Goal: Obtain resource: Download file/media

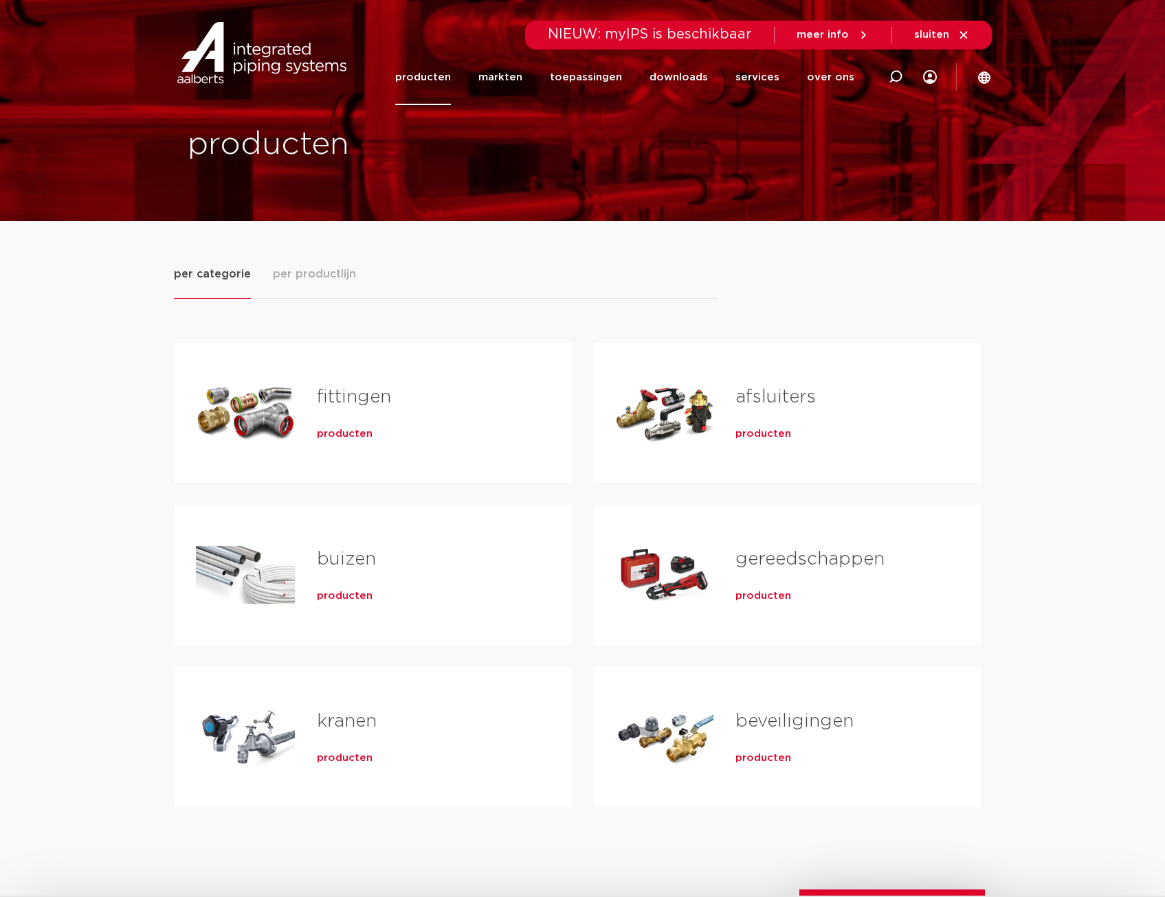
click at [341, 430] on span "producten" at bounding box center [345, 434] width 56 height 14
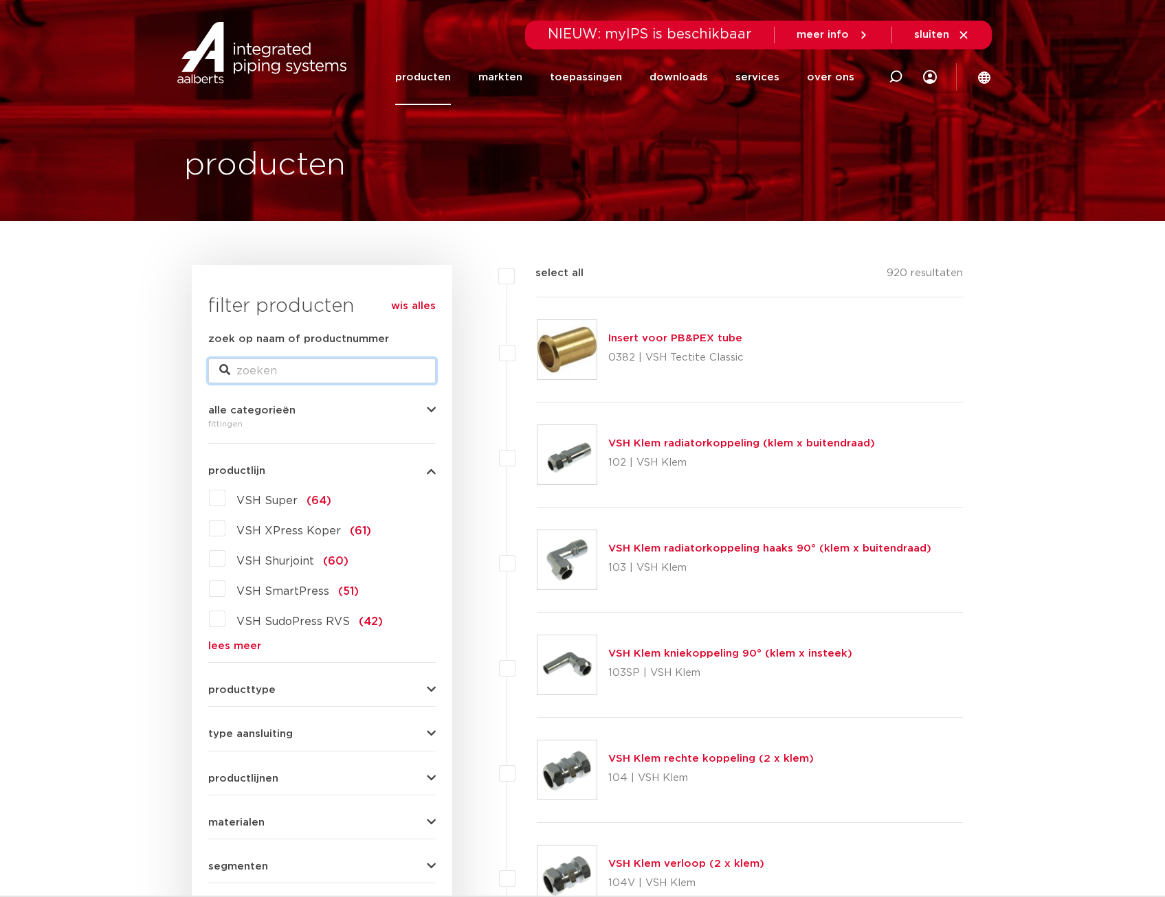
click at [283, 364] on input "zoek op naam of productnummer" at bounding box center [321, 371] width 227 height 25
click at [296, 360] on input "zoek op naam of productnummer" at bounding box center [321, 371] width 227 height 25
click at [295, 366] on input "zoek op naam of productnummer" at bounding box center [321, 371] width 227 height 25
click at [227, 653] on form "zoek op naam of productnummer alle categorieën fittingen fittingen afsluiters b…" at bounding box center [321, 651] width 227 height 640
click at [237, 646] on link "lees meer" at bounding box center [321, 646] width 227 height 10
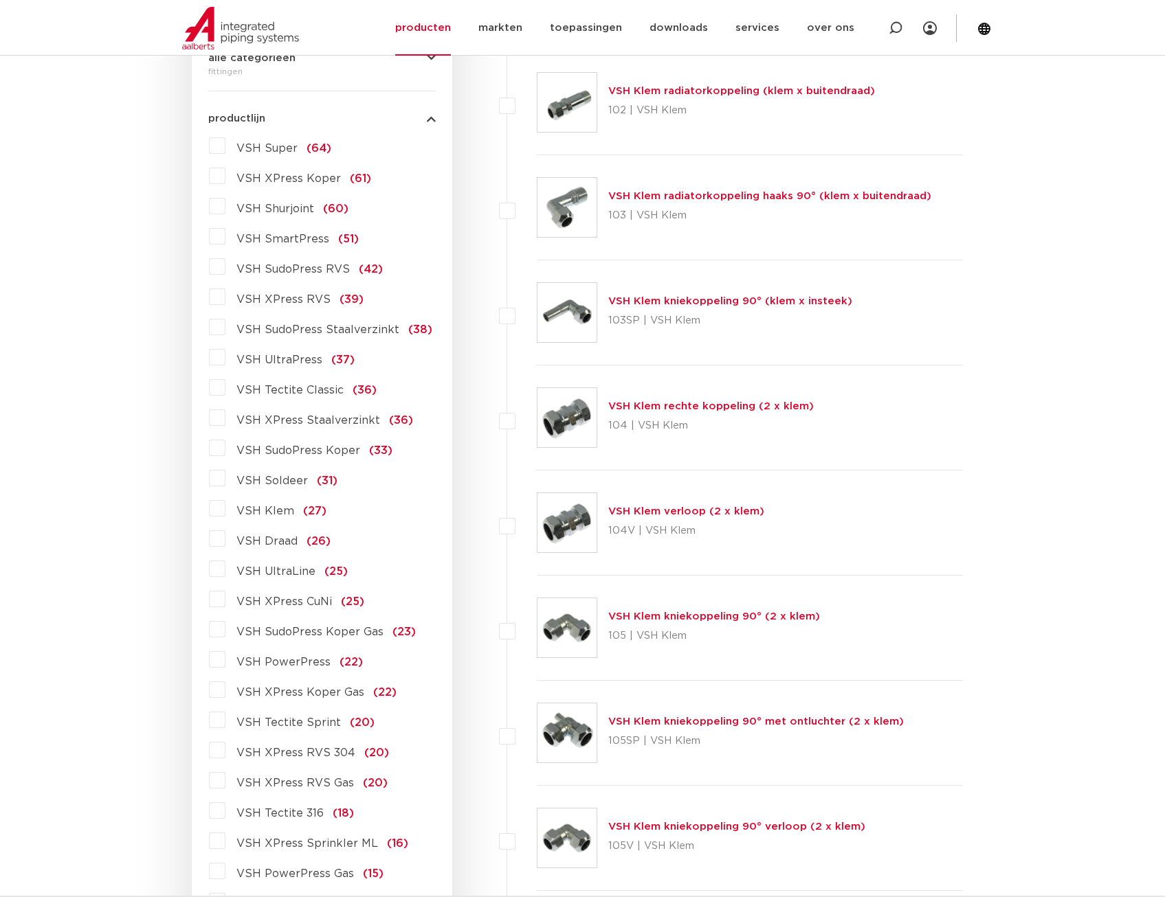
scroll to position [344, 0]
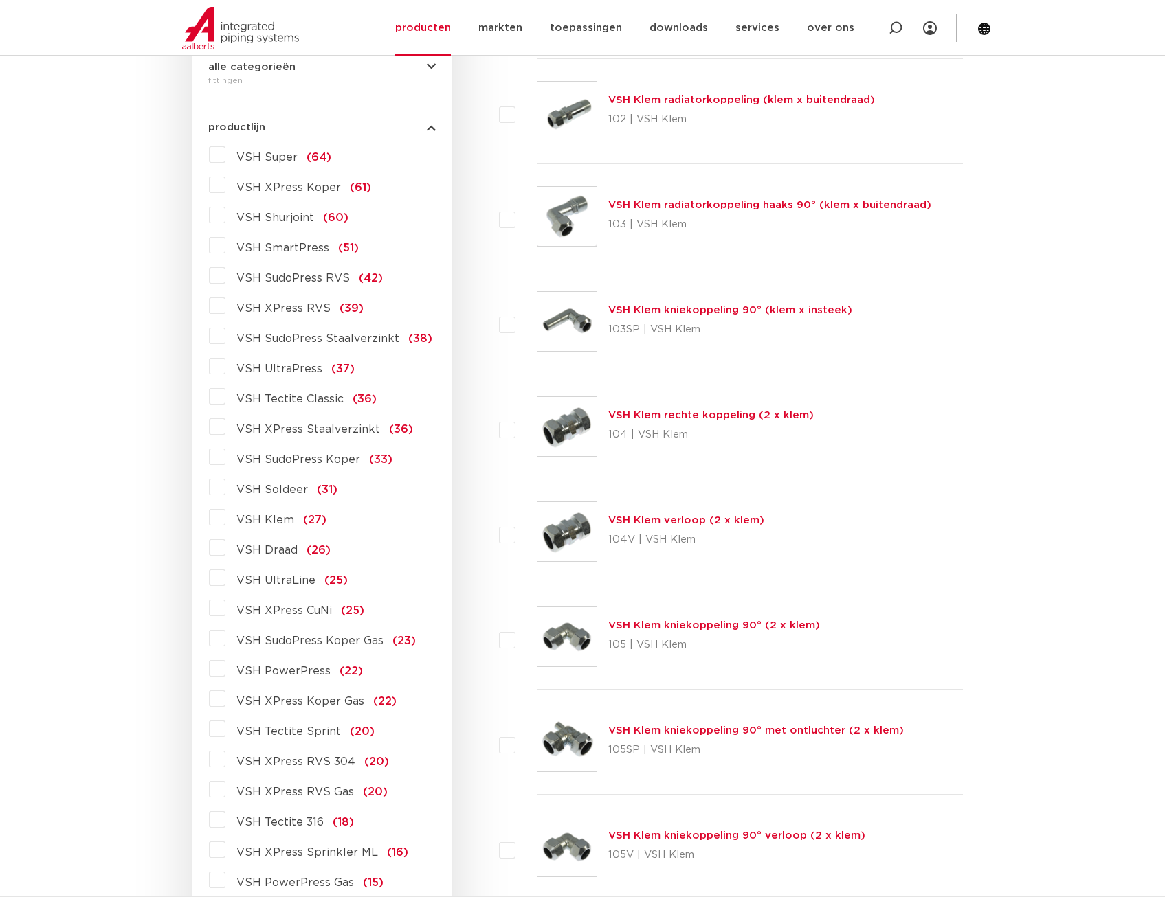
click at [225, 759] on label "VSH XPress RVS 304 (20)" at bounding box center [307, 759] width 164 height 22
click at [0, 0] on input "VSH XPress RVS 304 (20)" at bounding box center [0, 0] width 0 height 0
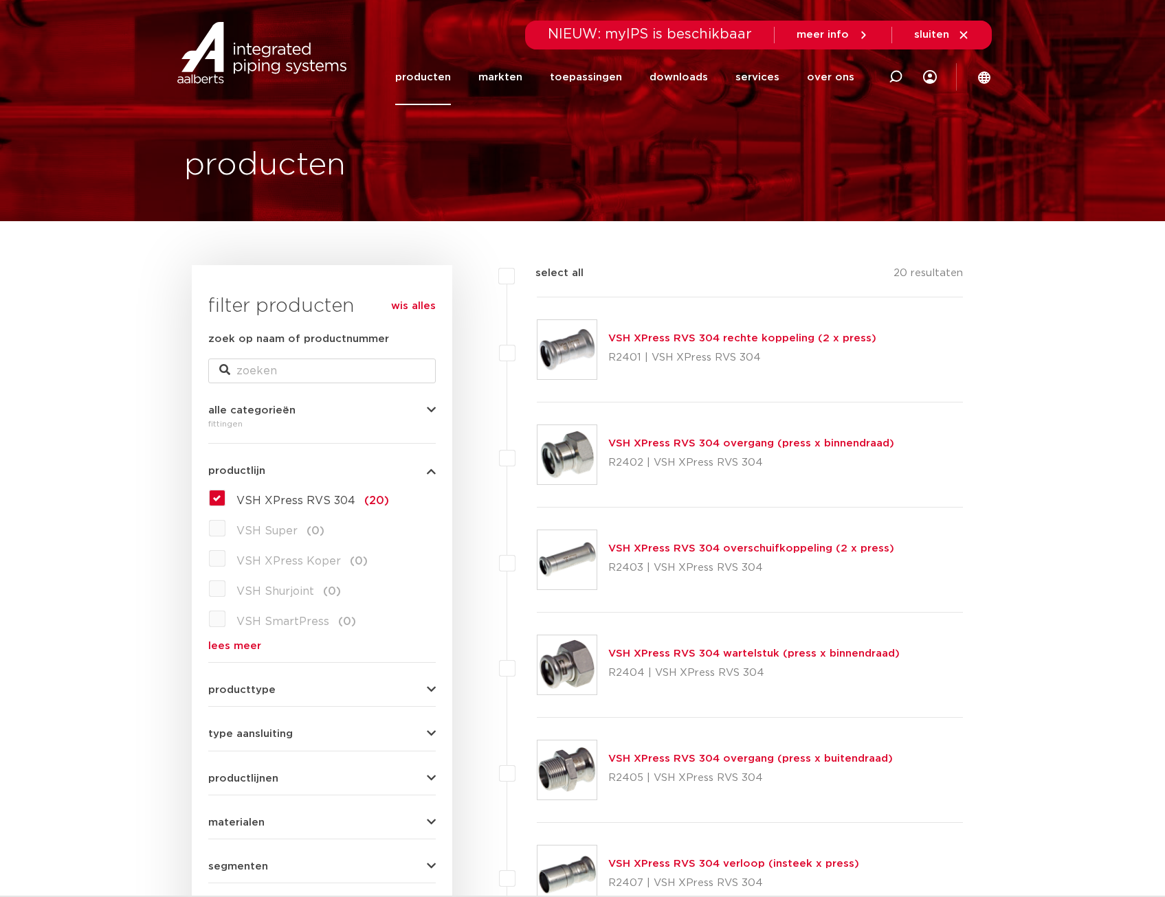
click at [225, 502] on label "VSH XPress RVS 304 (20)" at bounding box center [307, 498] width 164 height 22
click at [0, 0] on input "VSH XPress RVS 304 (20)" at bounding box center [0, 0] width 0 height 0
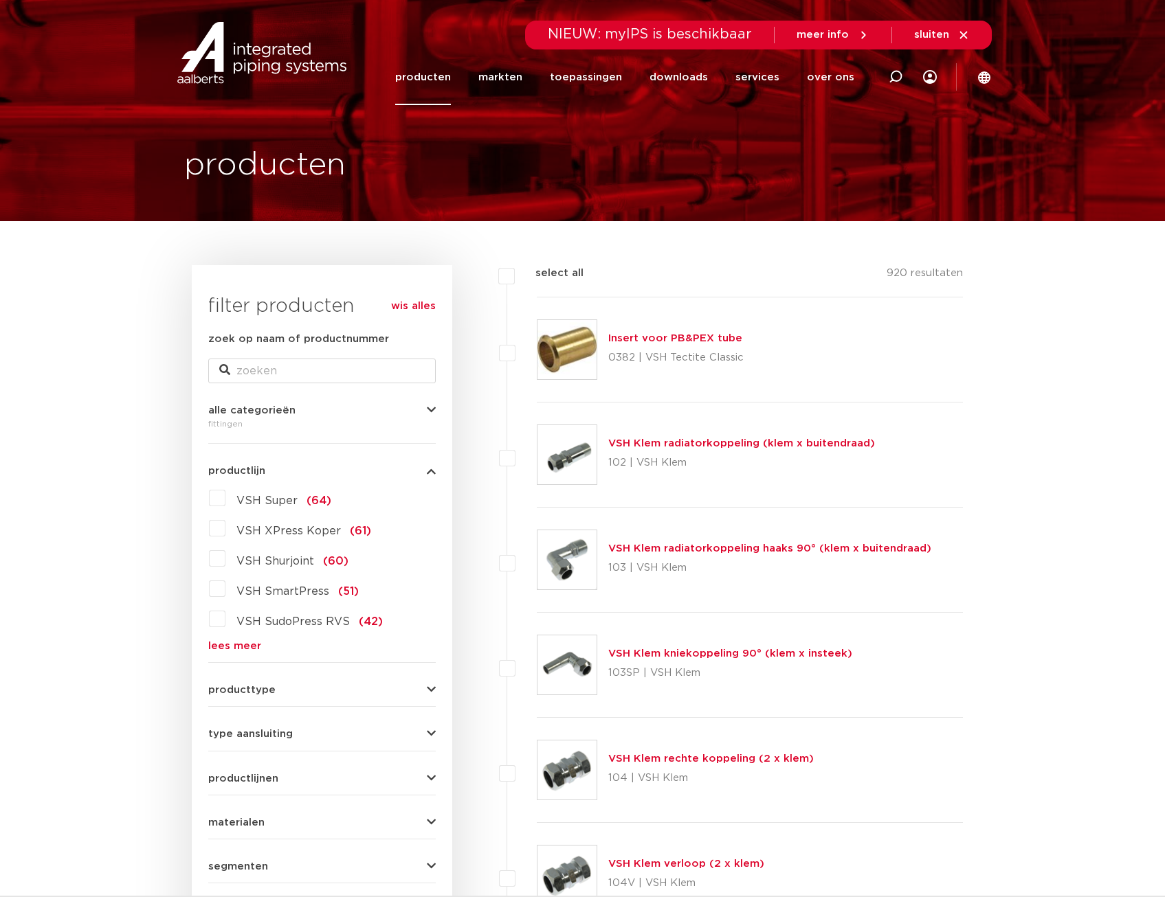
click at [231, 641] on link "lees meer" at bounding box center [321, 646] width 227 height 10
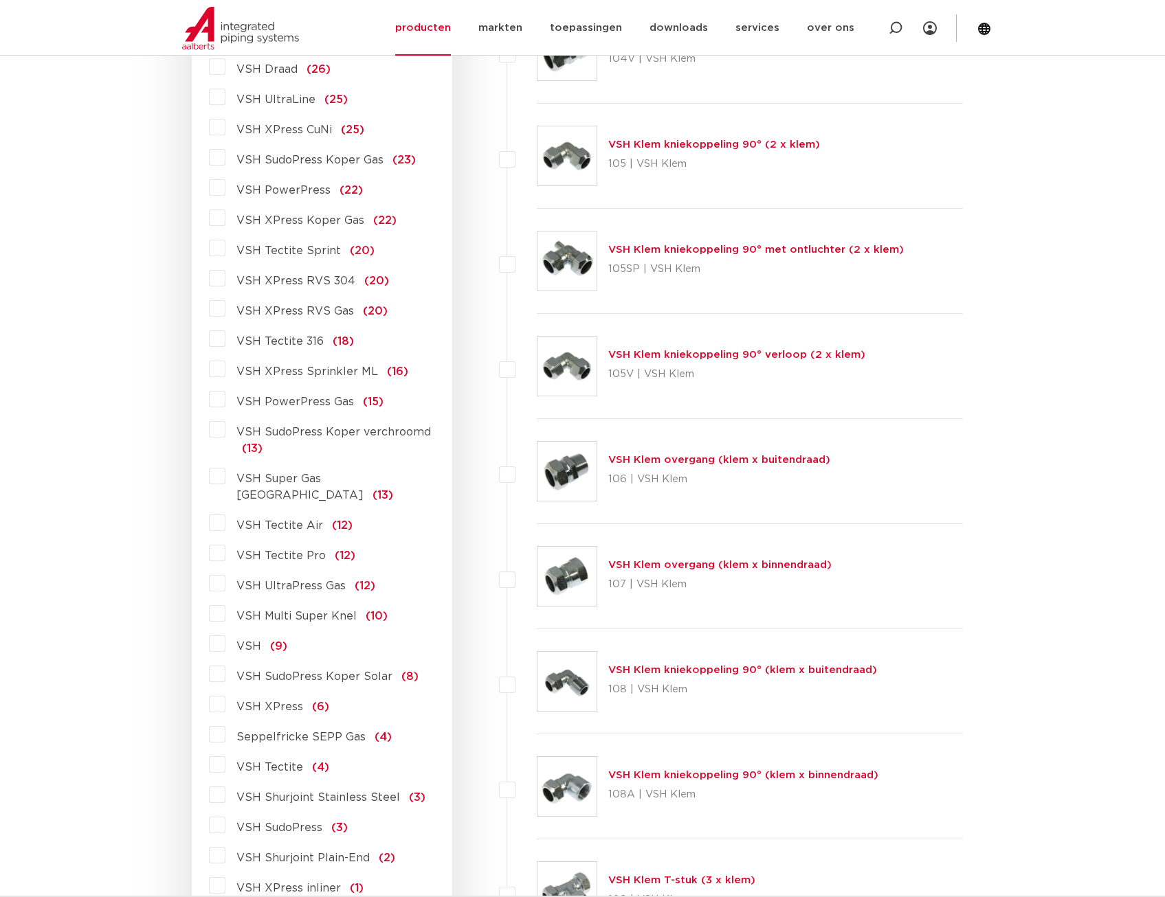
scroll to position [893, 0]
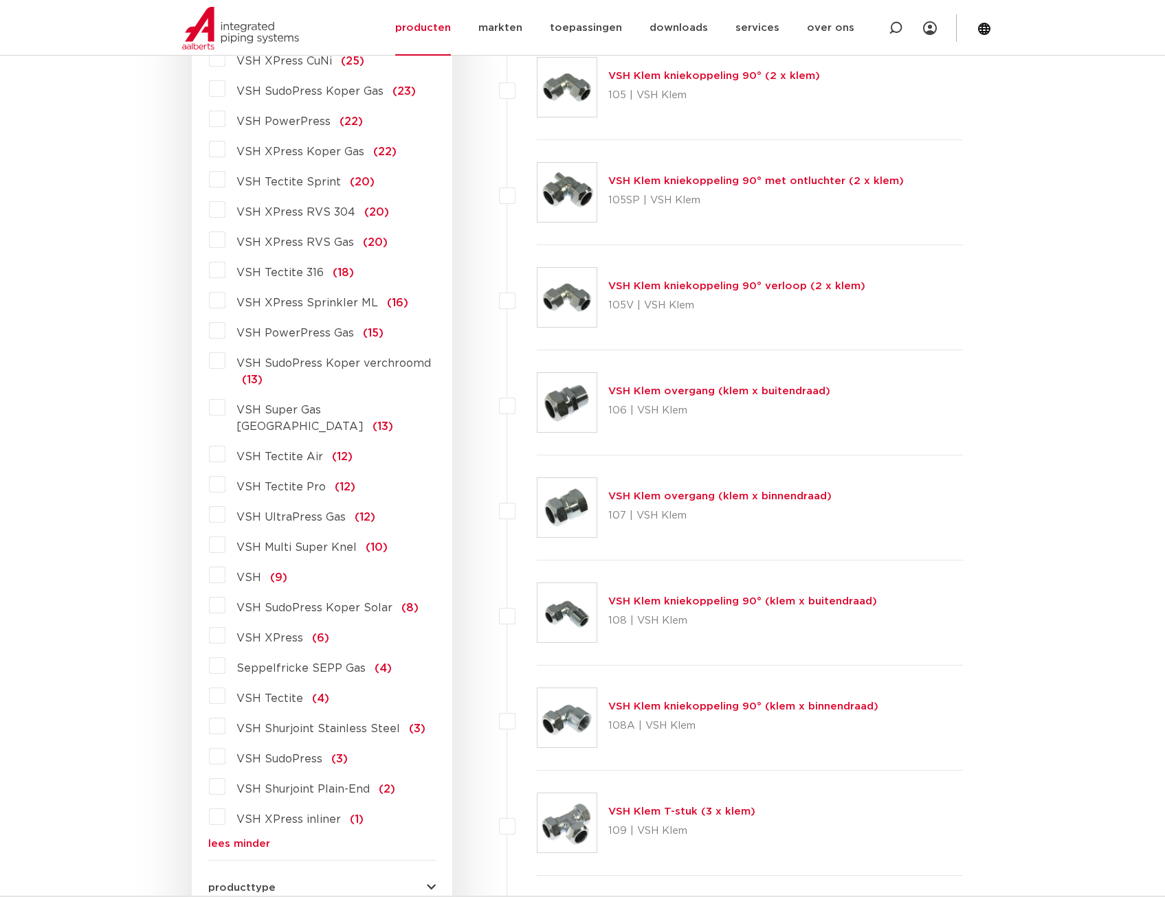
click at [225, 625] on label "VSH XPress (6)" at bounding box center [277, 636] width 104 height 22
click at [0, 0] on input "VSH XPress (6)" at bounding box center [0, 0] width 0 height 0
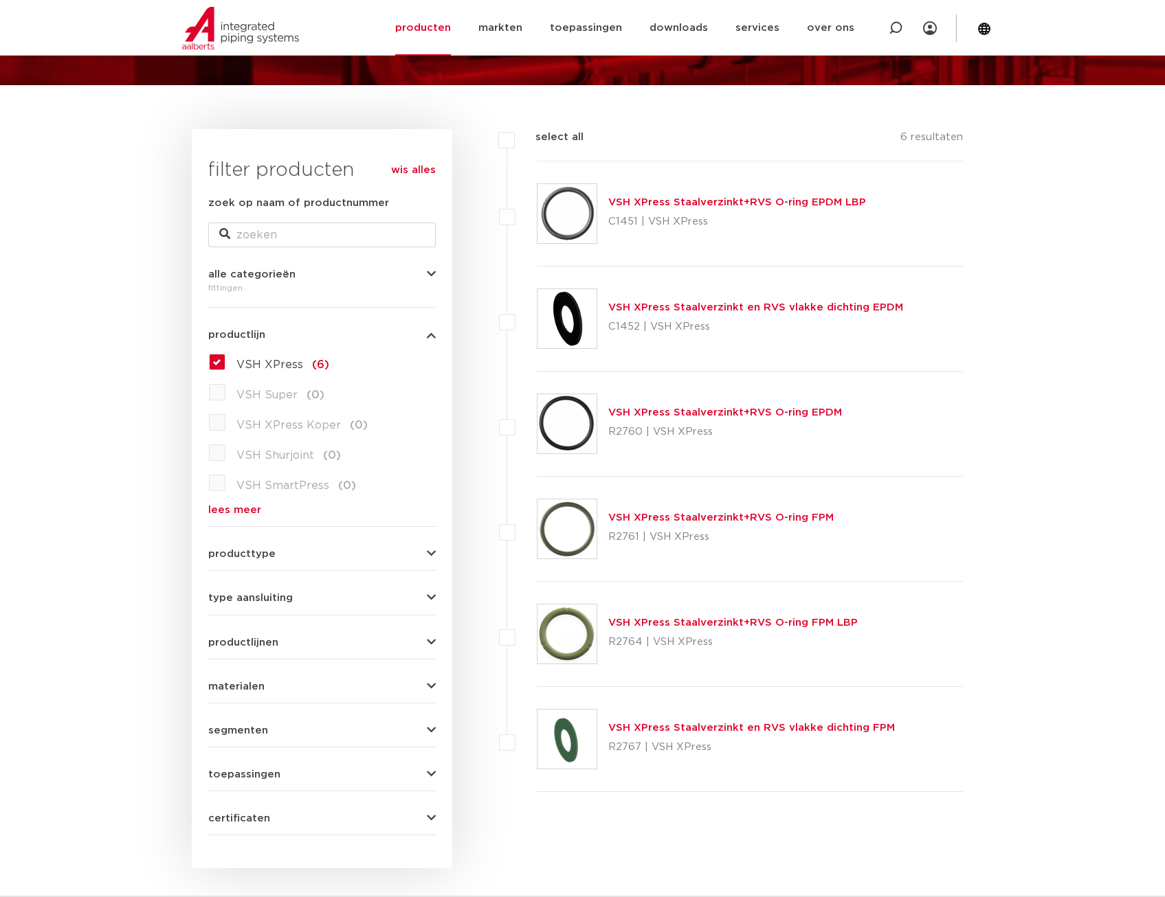
click at [225, 359] on label "VSH XPress (6)" at bounding box center [277, 362] width 104 height 22
click at [0, 0] on input "VSH XPress (6)" at bounding box center [0, 0] width 0 height 0
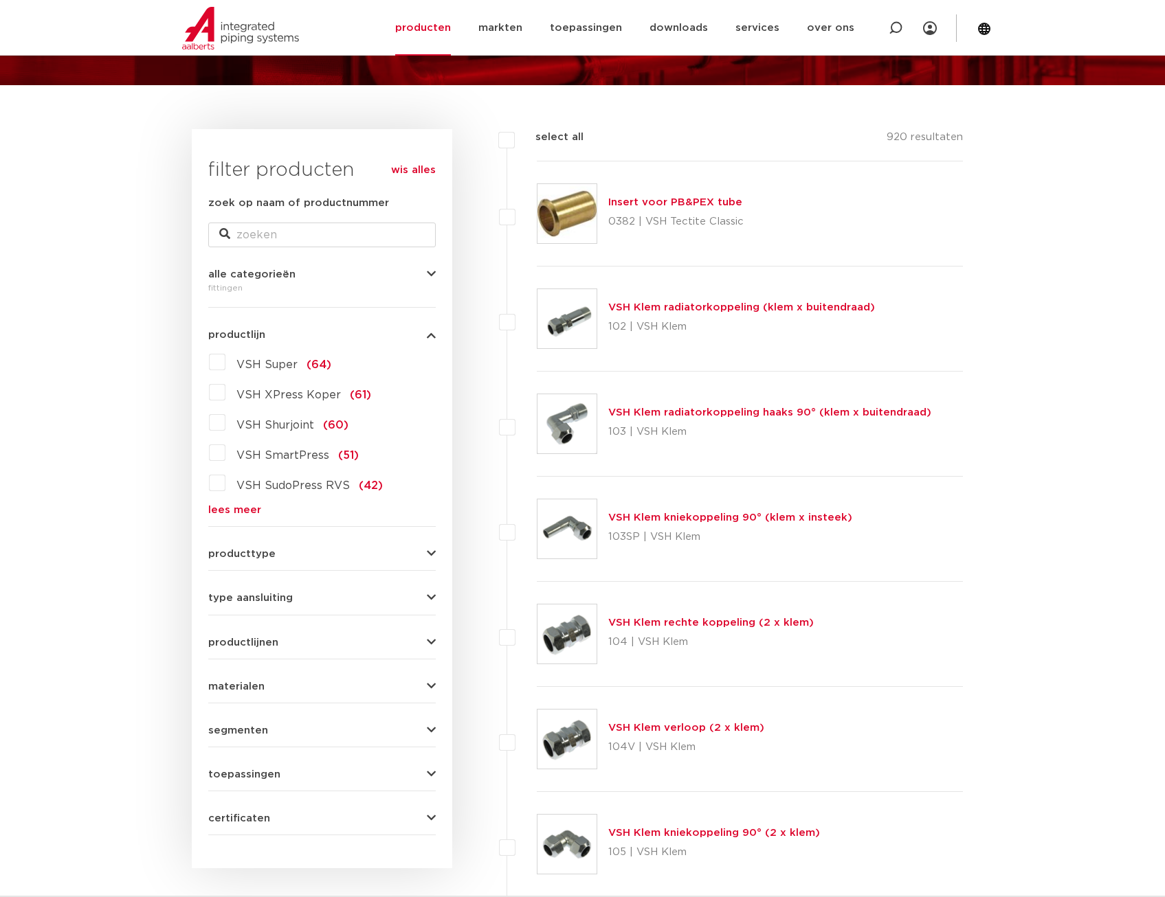
scroll to position [136, 0]
click at [236, 506] on link "lees meer" at bounding box center [321, 510] width 227 height 10
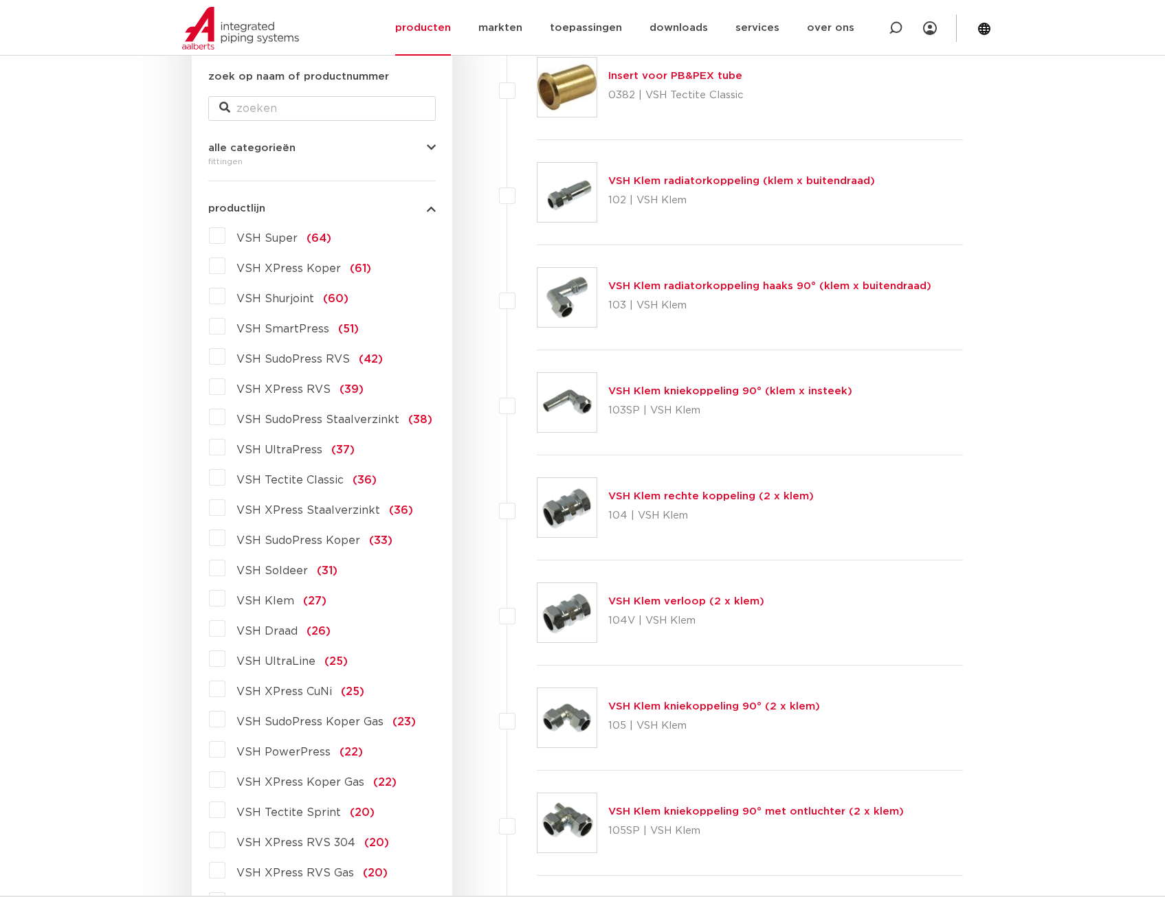
scroll to position [274, 0]
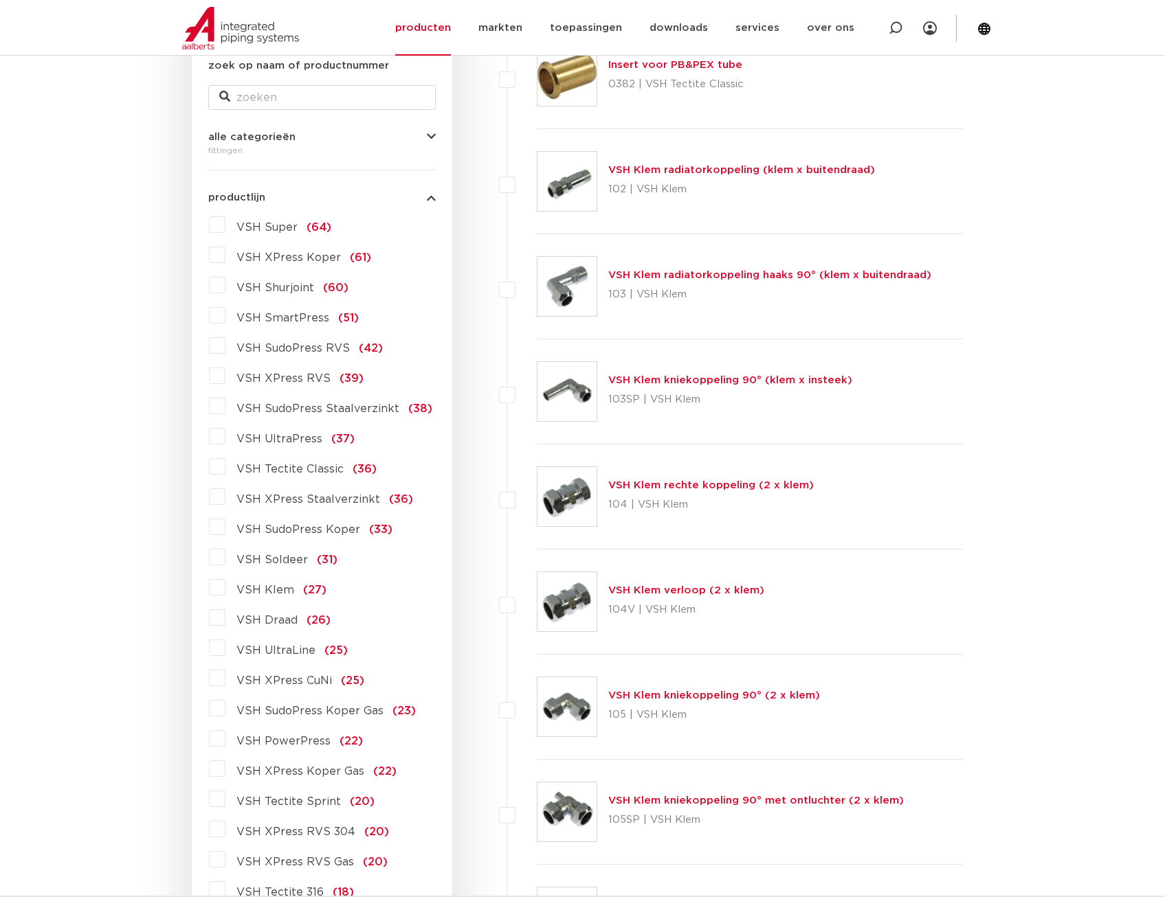
click at [225, 679] on label "VSH XPress CuNi (25)" at bounding box center [294, 678] width 139 height 22
click at [0, 0] on input "VSH XPress CuNi (25)" at bounding box center [0, 0] width 0 height 0
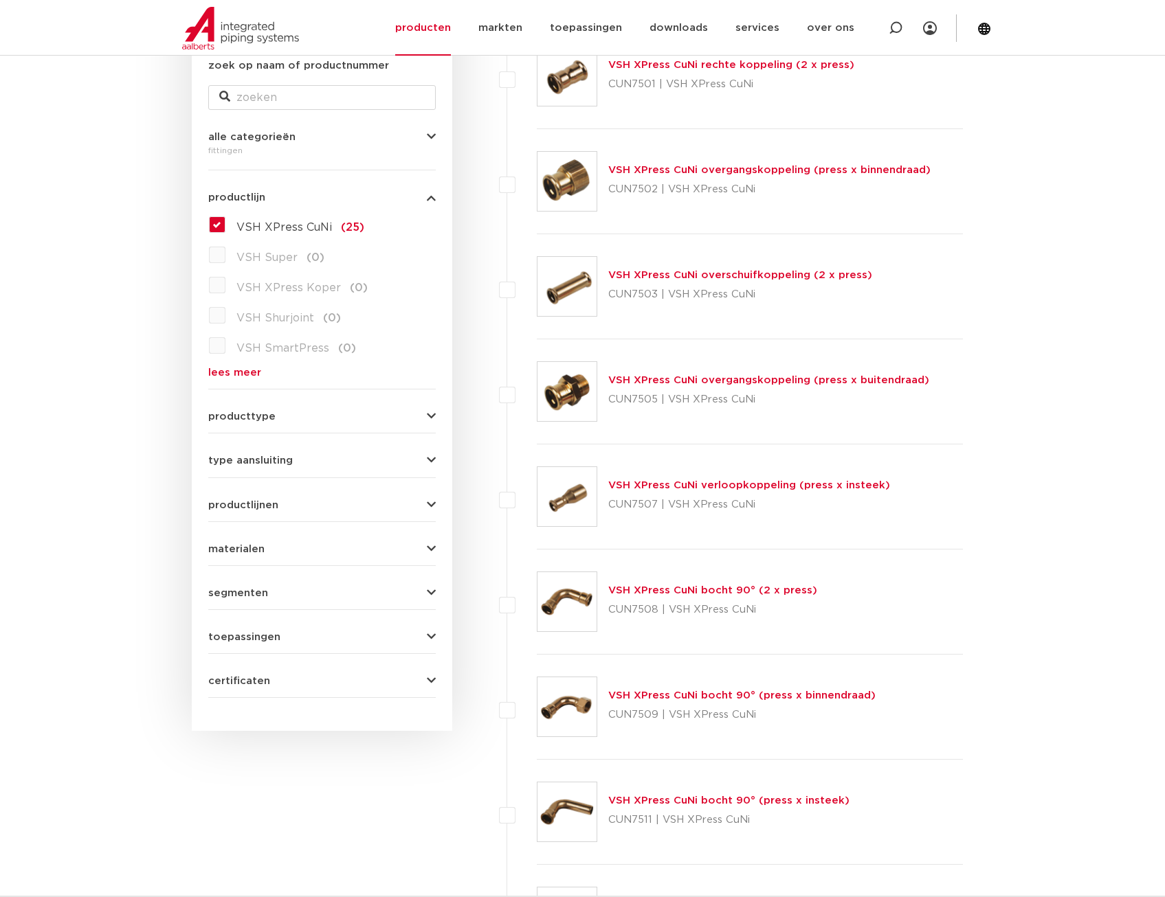
click at [225, 219] on label "VSH XPress CuNi (25)" at bounding box center [294, 225] width 139 height 22
click at [0, 0] on input "VSH XPress CuNi (25)" at bounding box center [0, 0] width 0 height 0
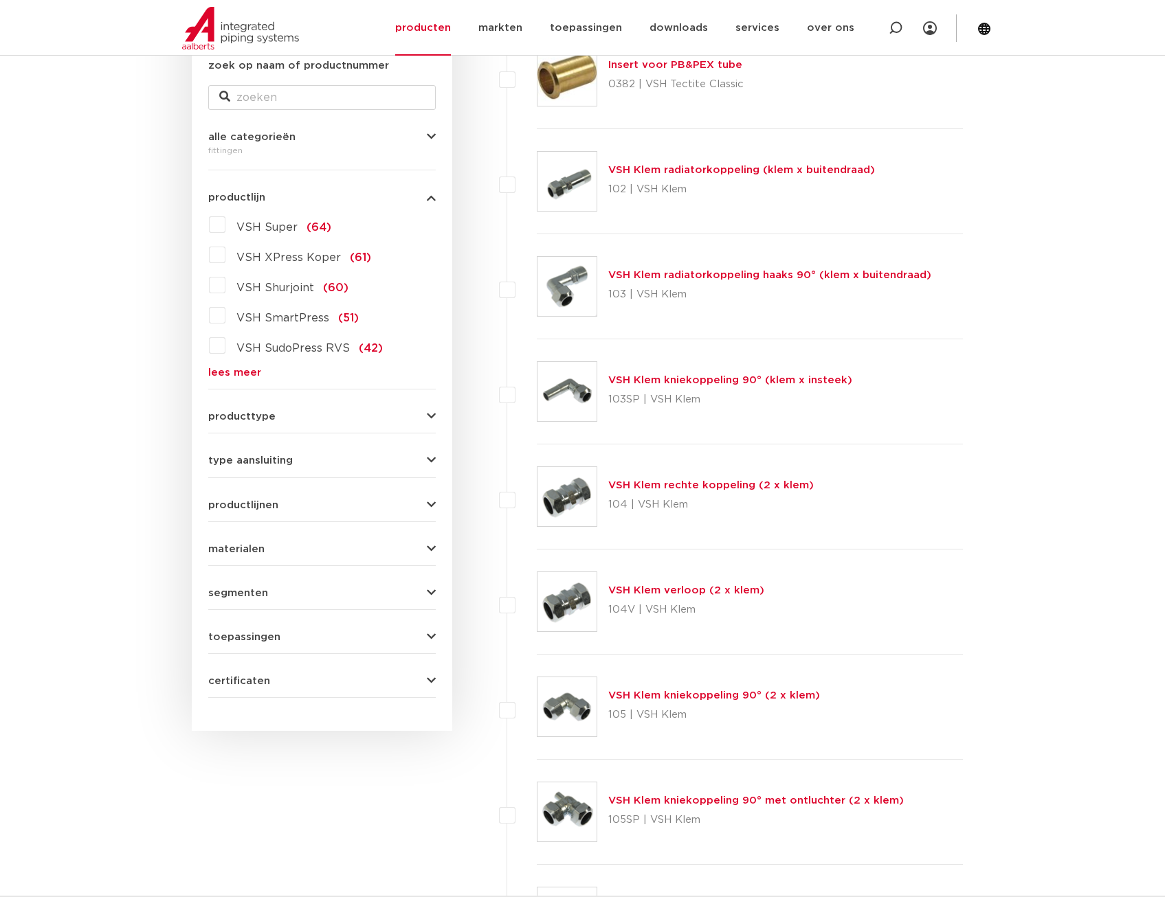
click at [233, 373] on link "lees meer" at bounding box center [321, 373] width 227 height 10
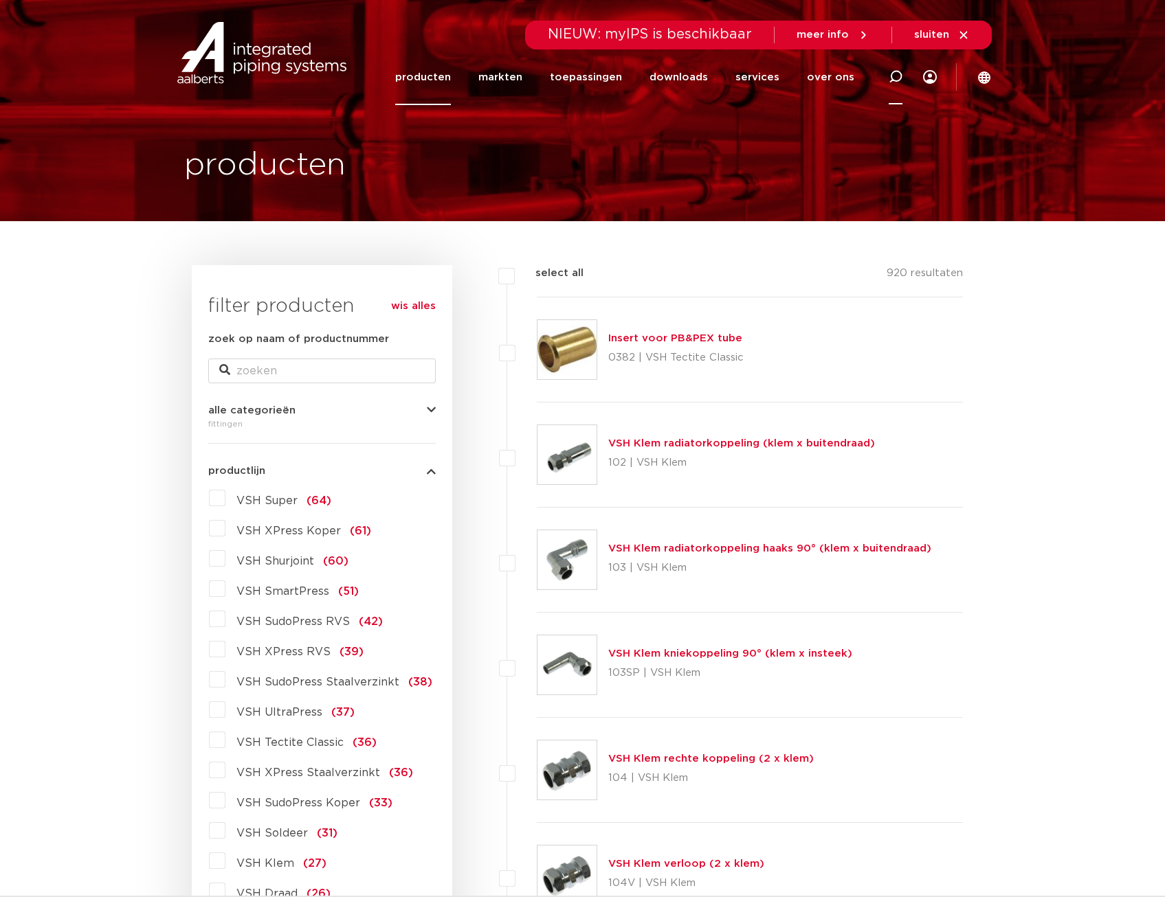
click at [891, 82] on icon at bounding box center [896, 77] width 14 height 14
click at [721, 77] on input "Zoeken" at bounding box center [697, 74] width 432 height 27
paste input "6198324"
type input "6198324"
click button "Zoeken" at bounding box center [0, 0] width 0 height 0
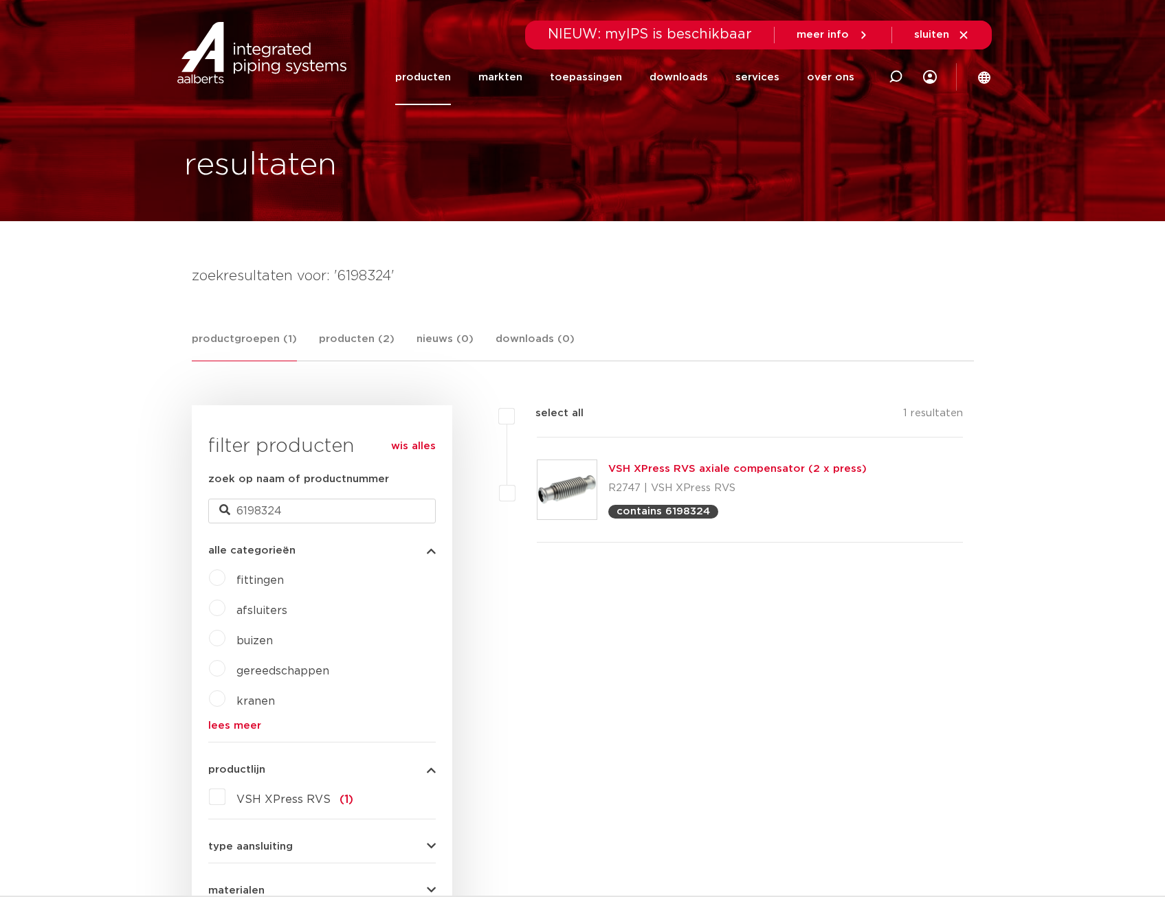
click at [575, 491] on img at bounding box center [566, 489] width 59 height 59
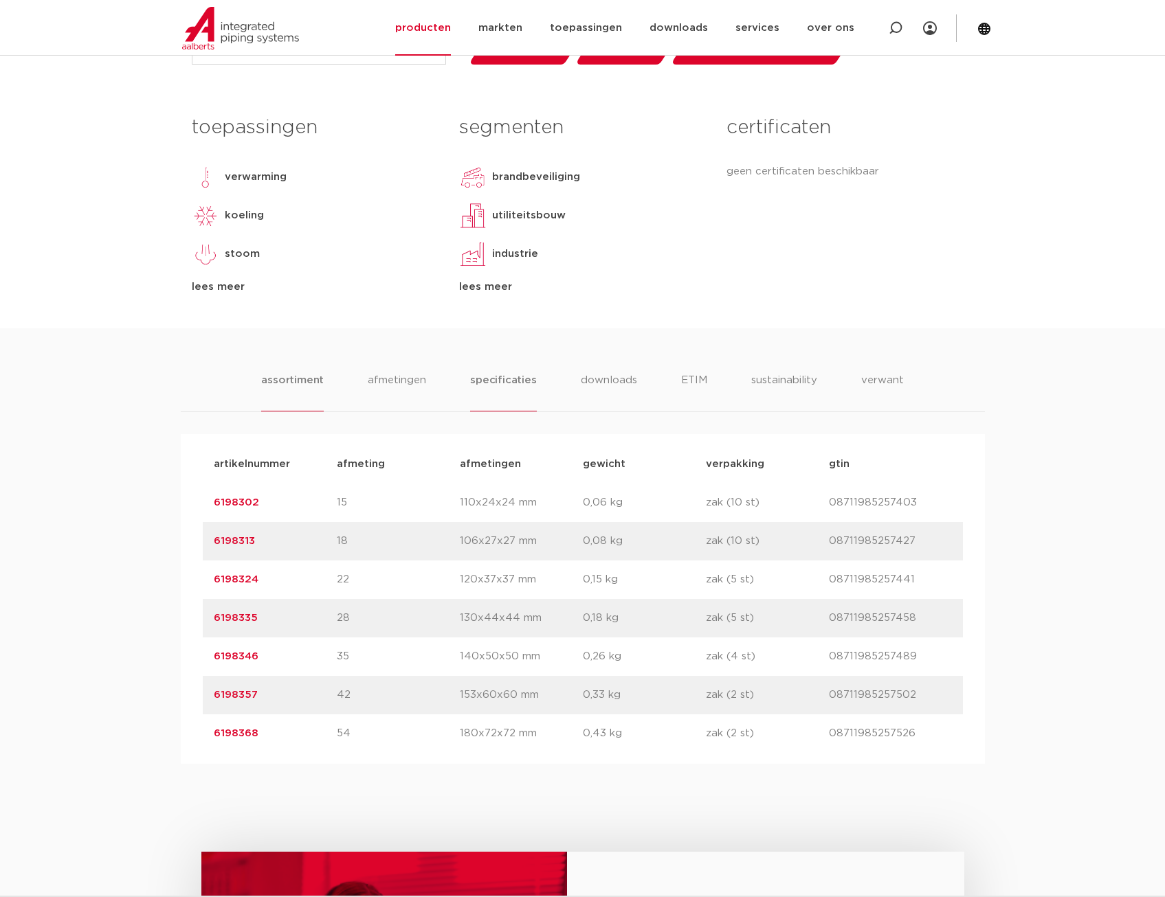
click at [503, 388] on li "specificaties" at bounding box center [503, 391] width 66 height 39
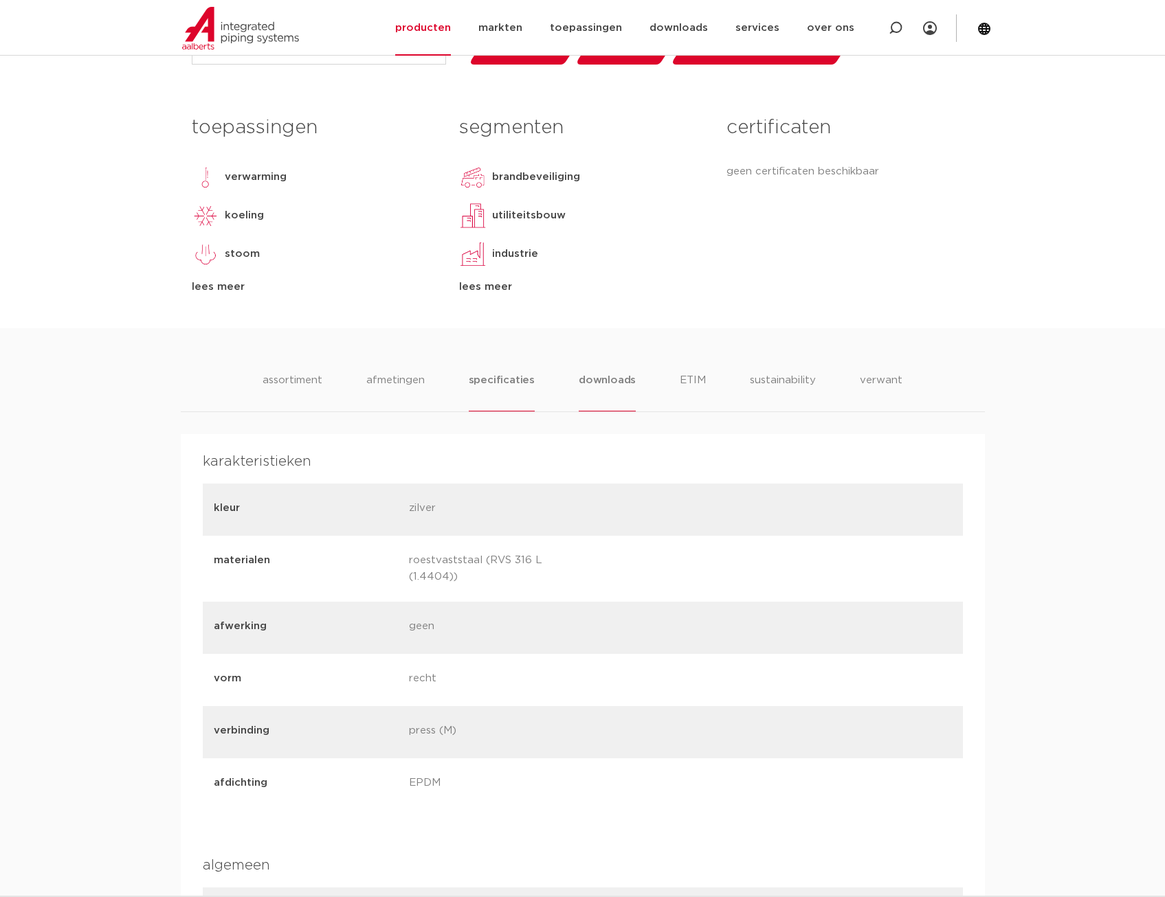
click at [612, 377] on li "downloads" at bounding box center [607, 391] width 57 height 39
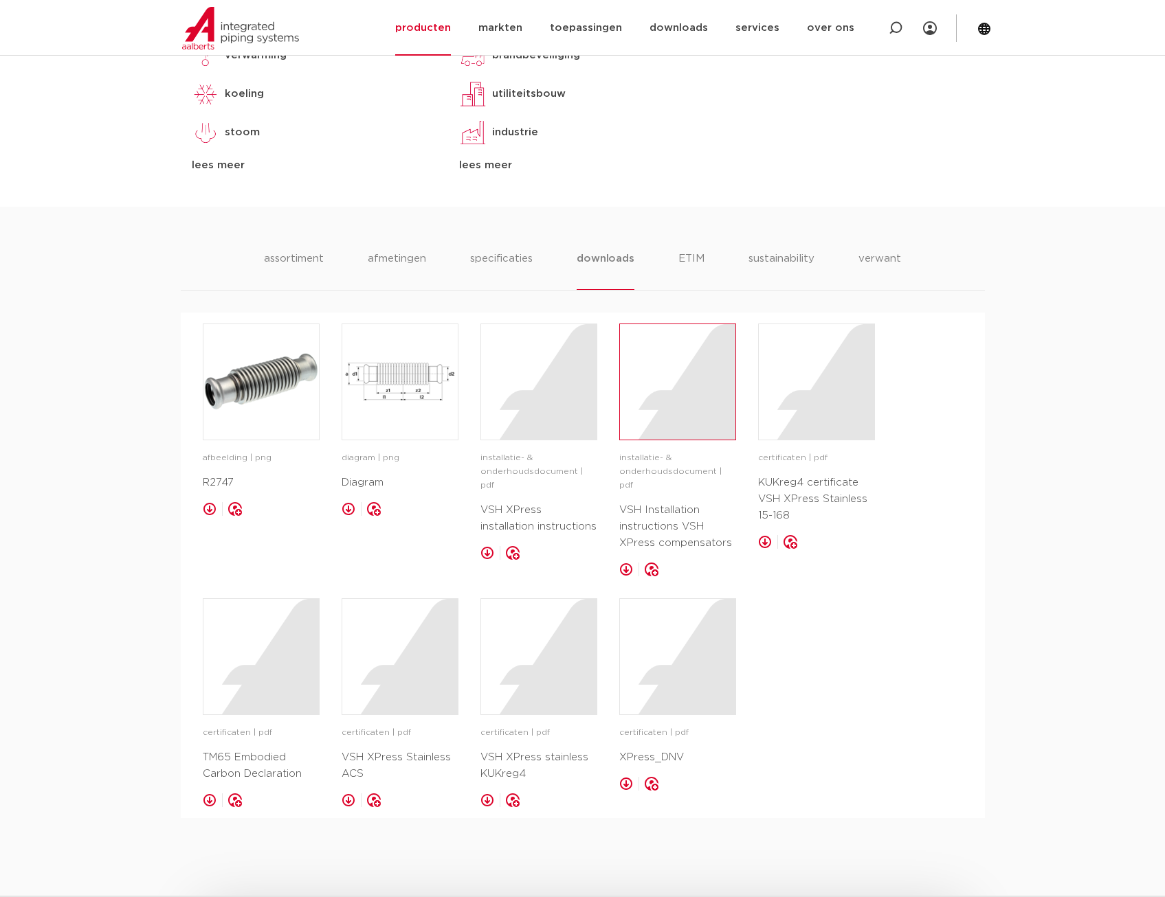
scroll to position [756, 0]
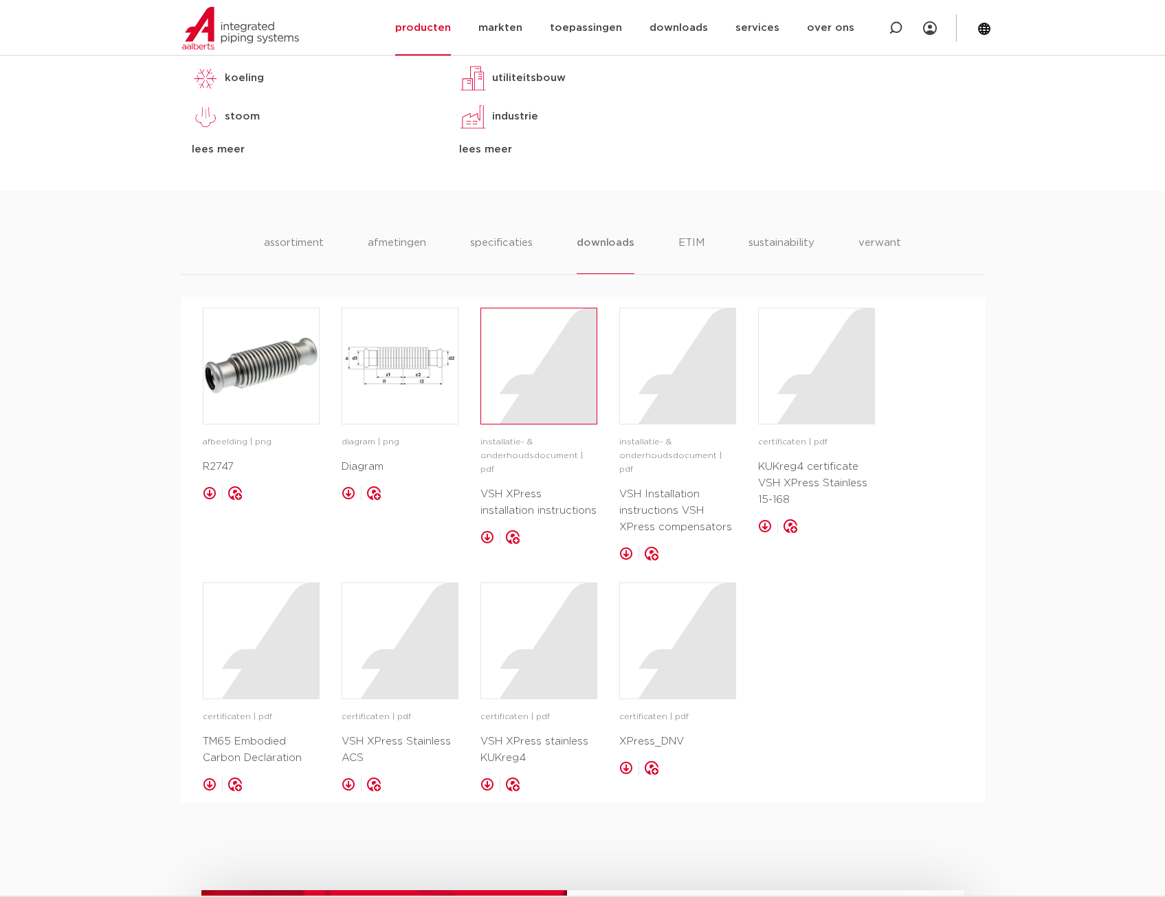
click at [524, 359] on div at bounding box center [538, 366] width 115 height 115
click at [705, 389] on div at bounding box center [677, 366] width 115 height 115
click at [402, 259] on li "afmetingen" at bounding box center [397, 254] width 60 height 39
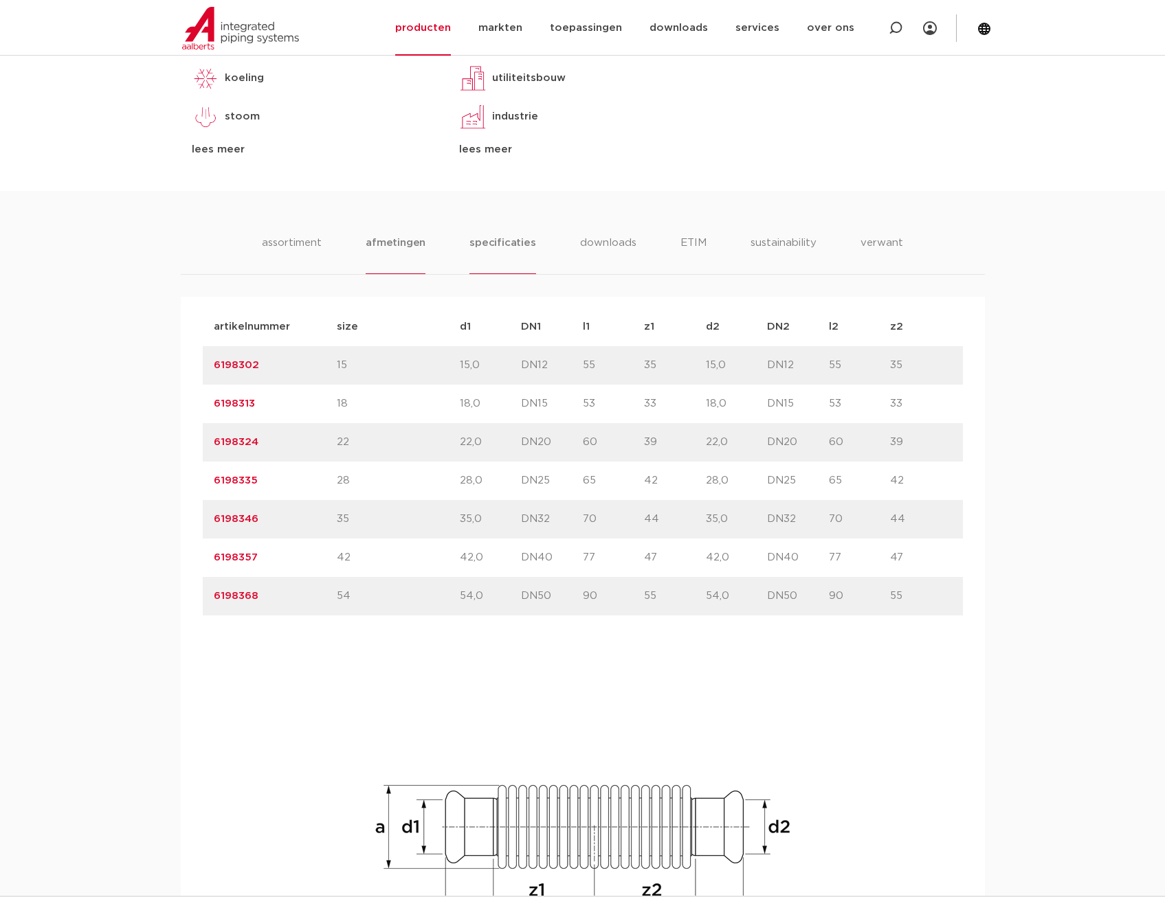
click at [482, 252] on li "specificaties" at bounding box center [502, 254] width 66 height 39
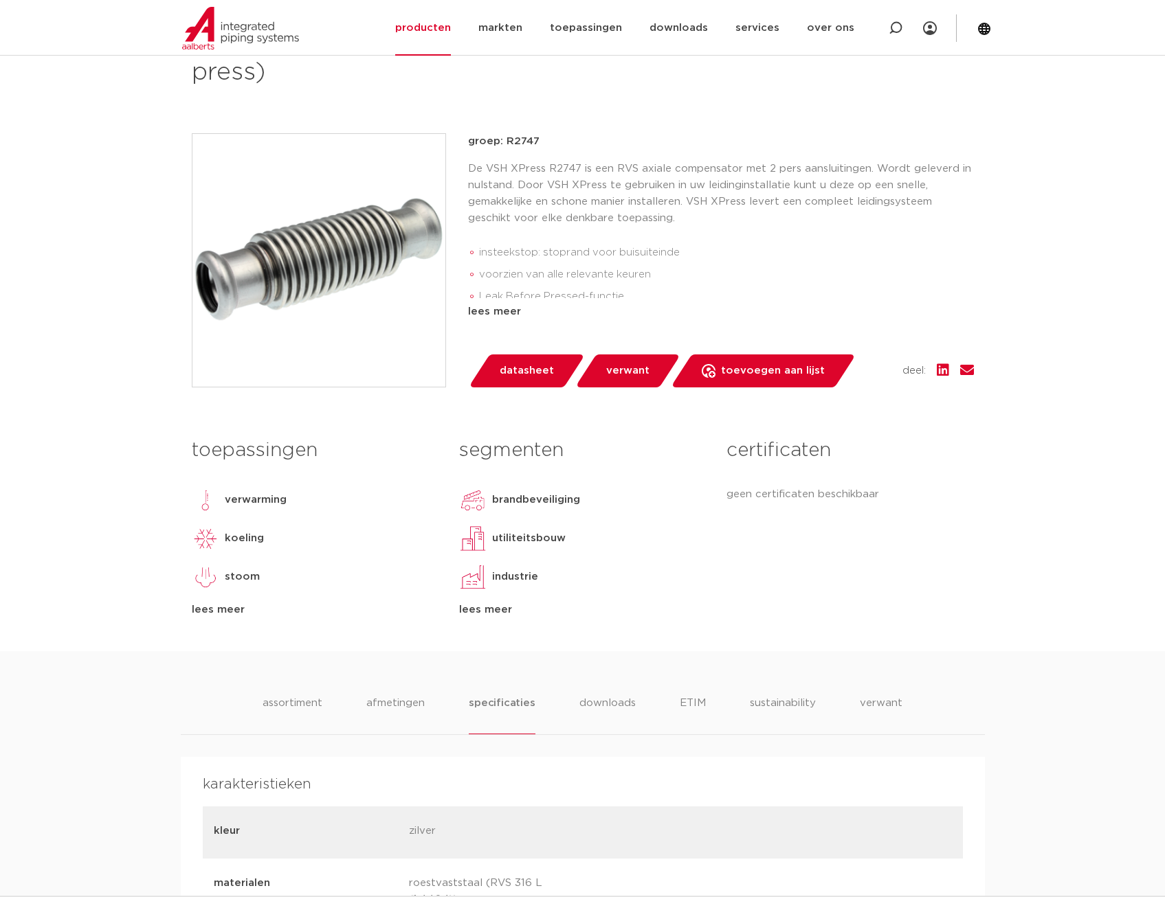
scroll to position [275, 0]
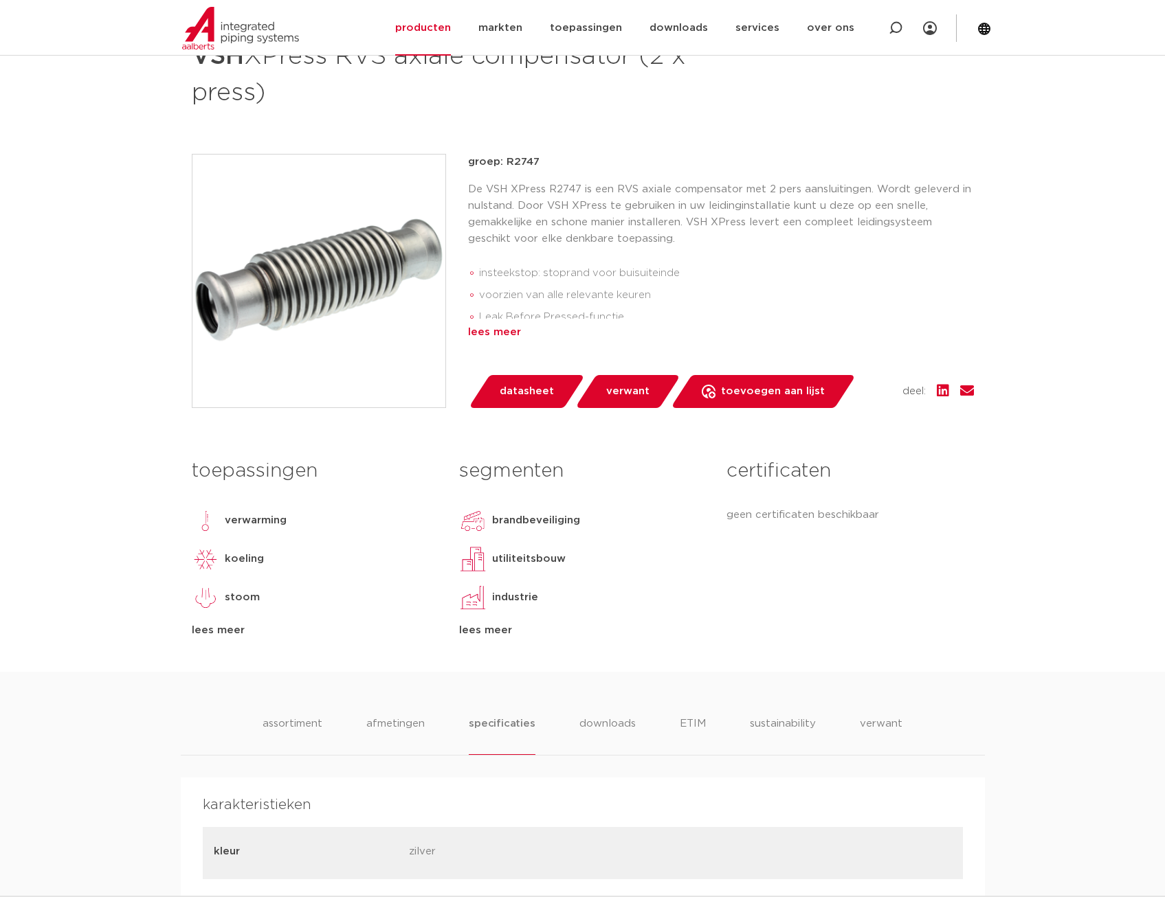
click at [509, 333] on div "lees meer" at bounding box center [721, 332] width 506 height 16
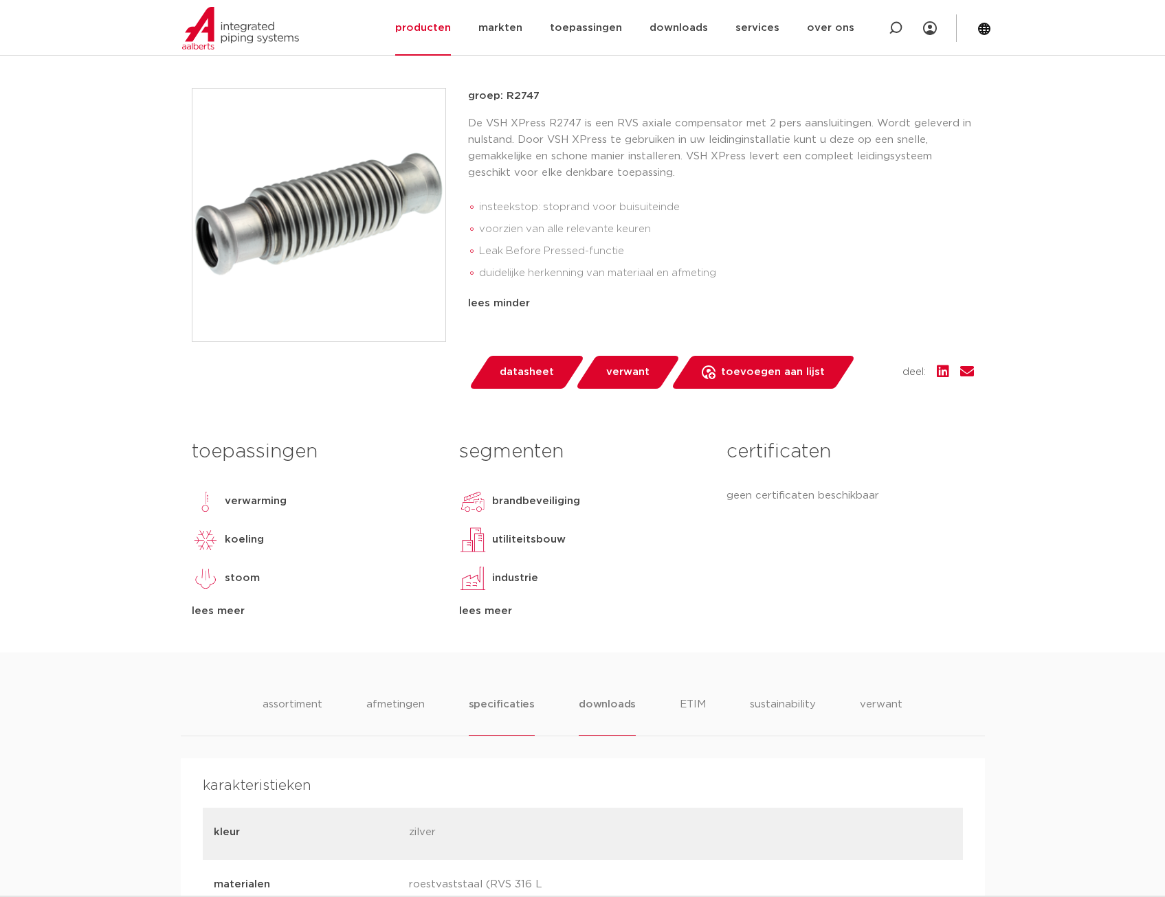
scroll to position [618, 0]
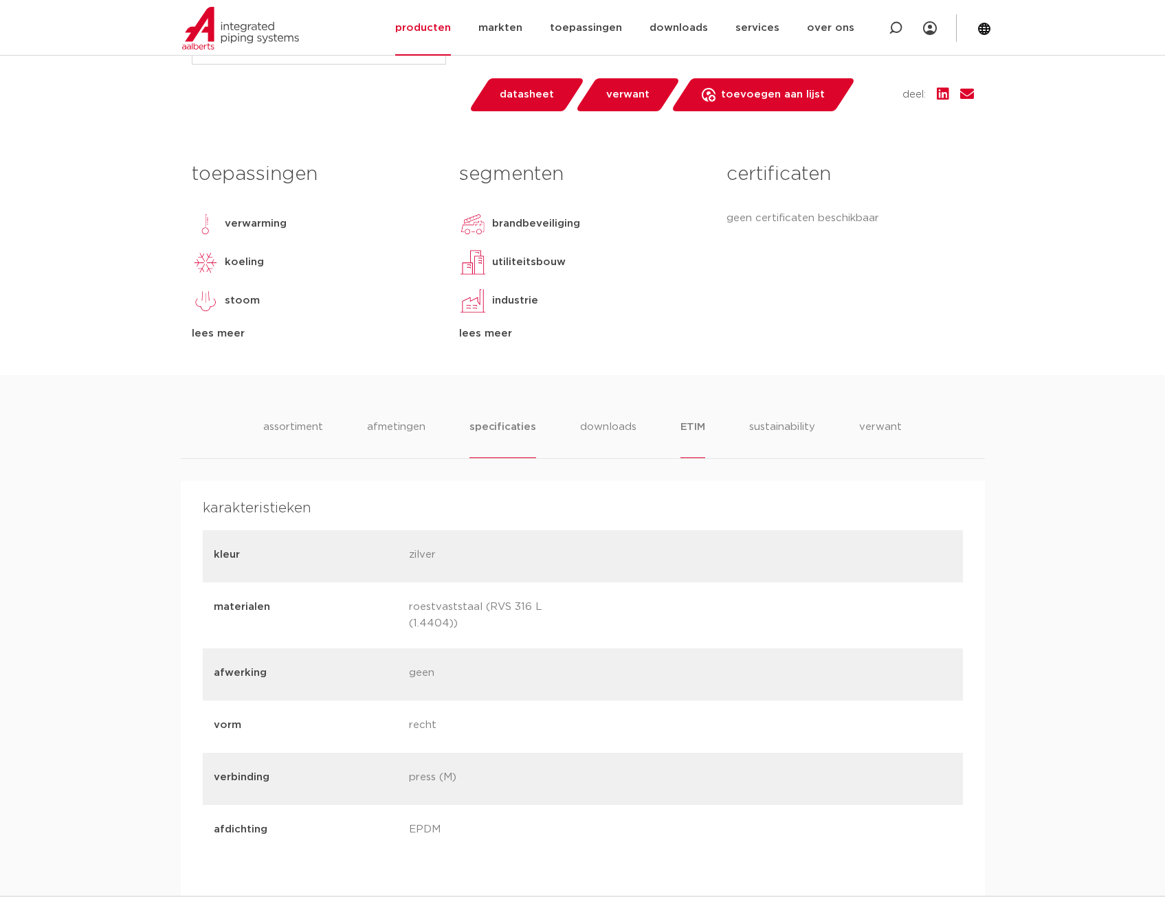
click at [693, 428] on li "ETIM" at bounding box center [692, 438] width 25 height 39
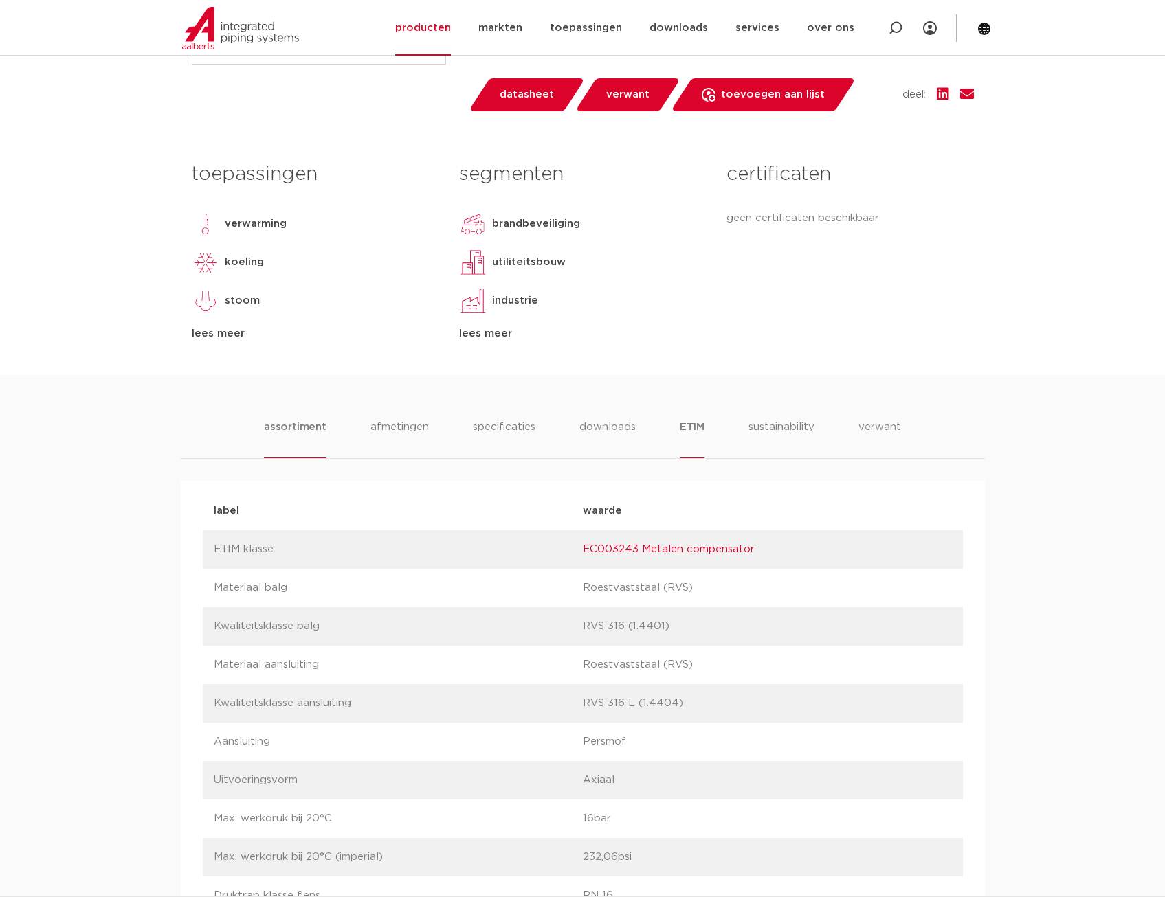
click at [315, 439] on li "assortiment" at bounding box center [295, 438] width 63 height 39
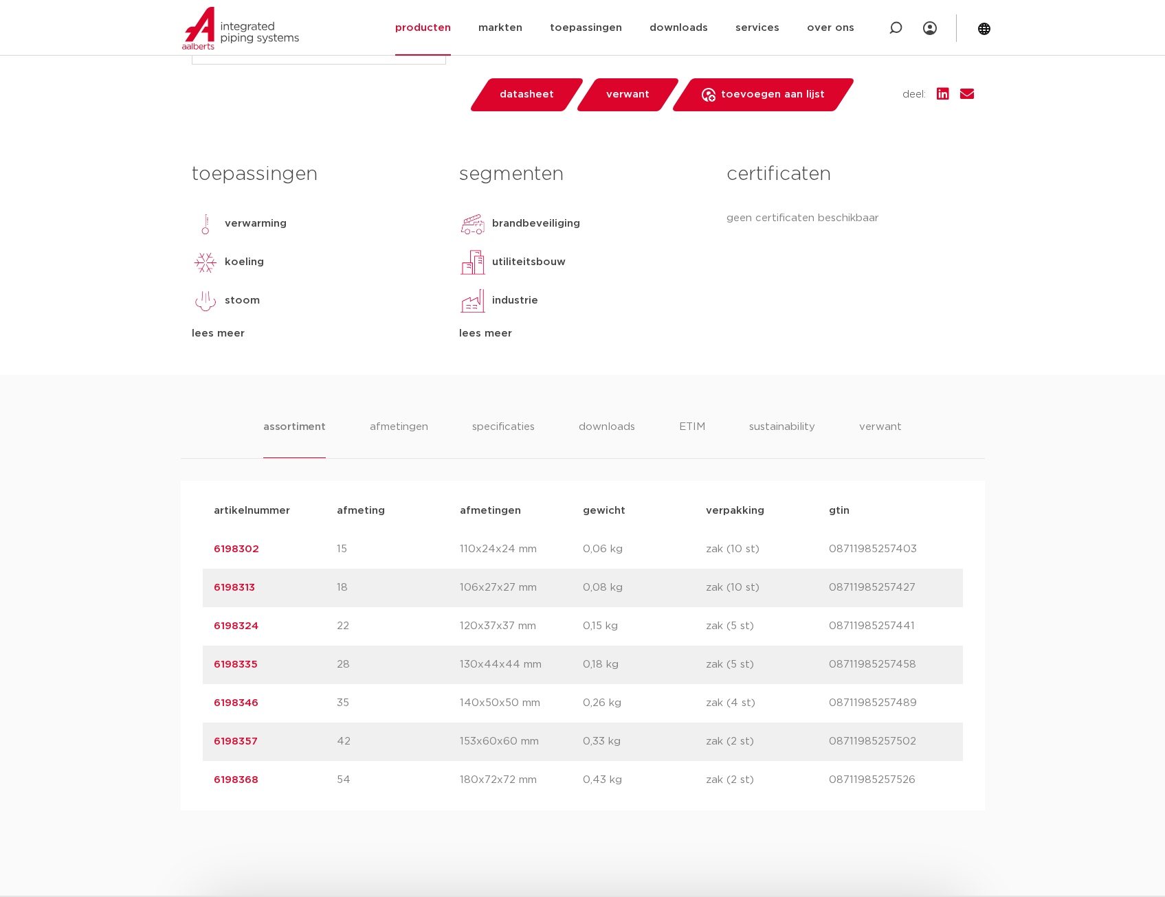
drag, startPoint x: 891, startPoint y: 218, endPoint x: 720, endPoint y: 221, distance: 171.8
click at [720, 221] on div "certificaten geen certificaten beschikbaar" at bounding box center [849, 248] width 267 height 187
drag, startPoint x: 720, startPoint y: 221, endPoint x: 771, endPoint y: 221, distance: 51.5
click at [597, 429] on li "downloads" at bounding box center [606, 438] width 57 height 39
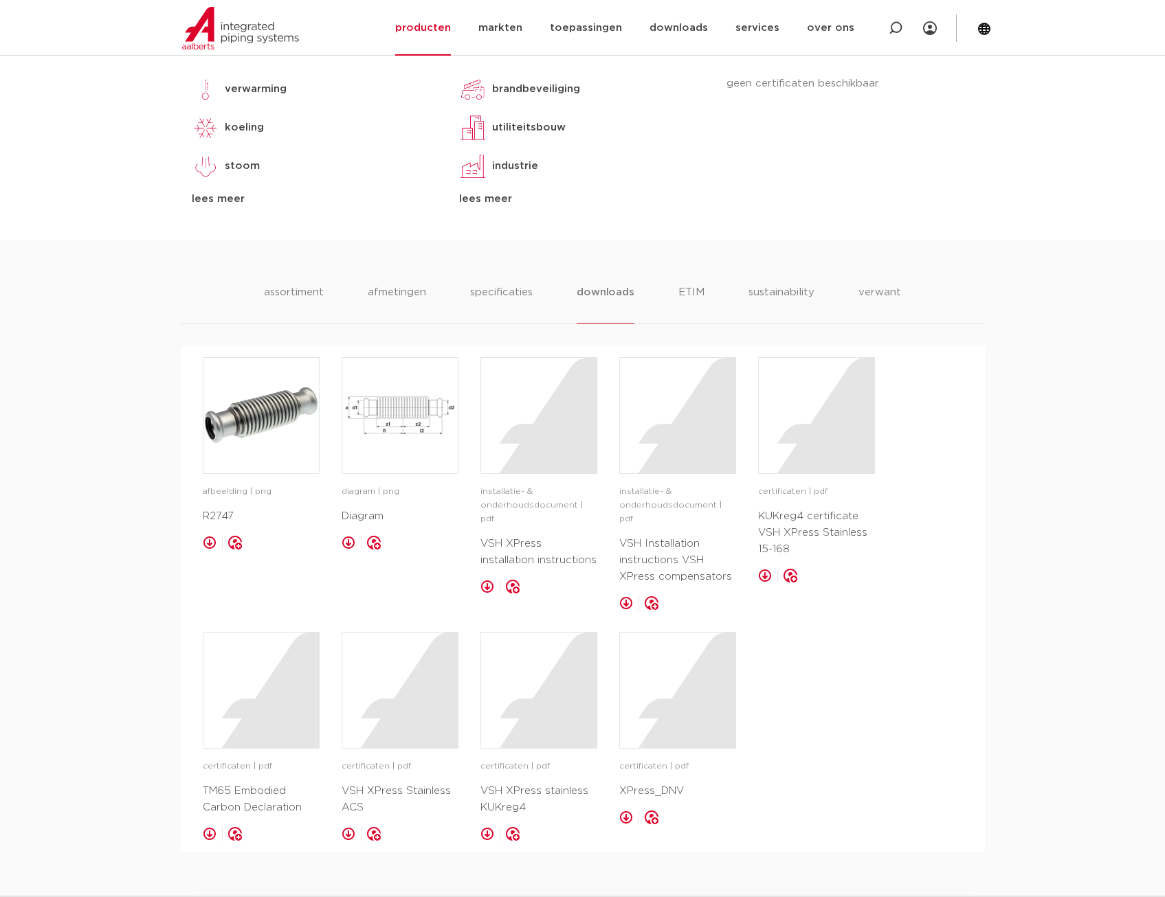
scroll to position [756, 0]
click at [551, 684] on div at bounding box center [538, 687] width 115 height 115
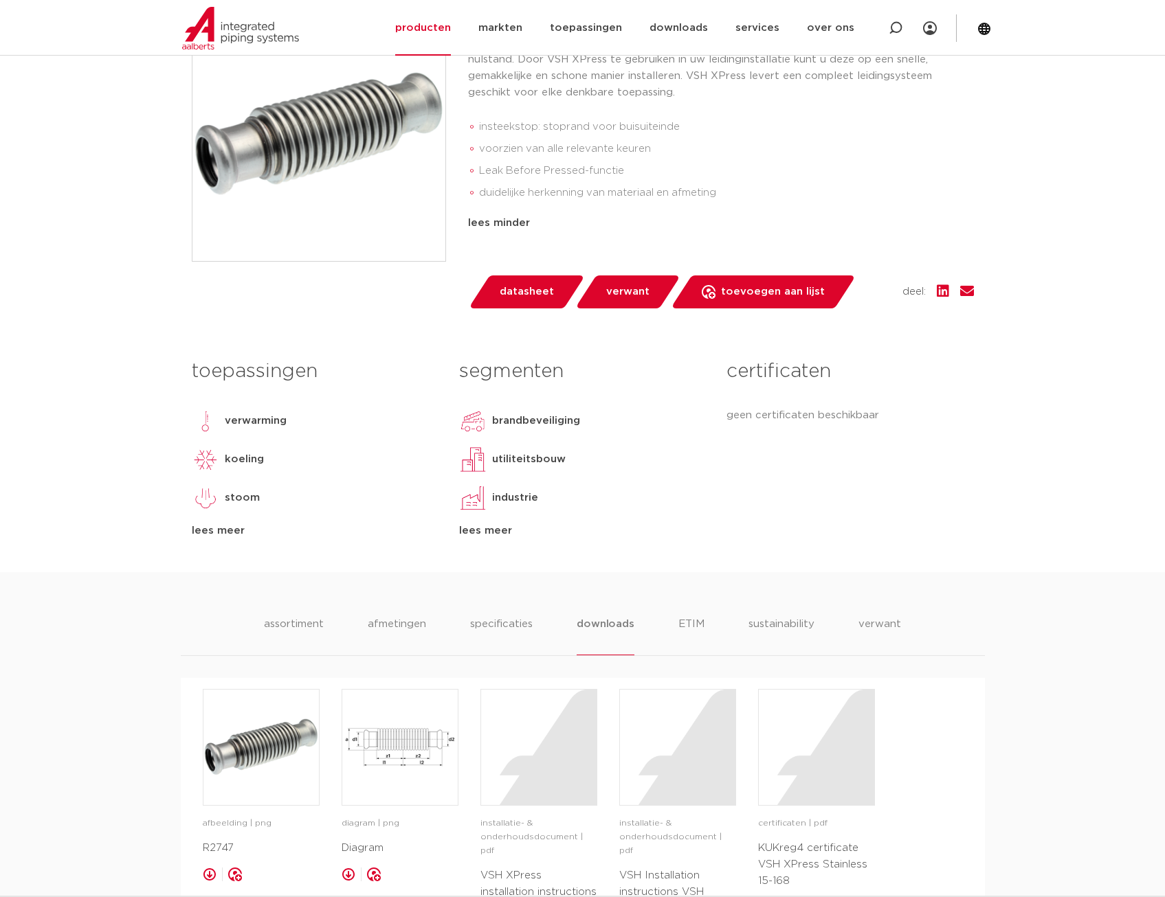
scroll to position [481, 0]
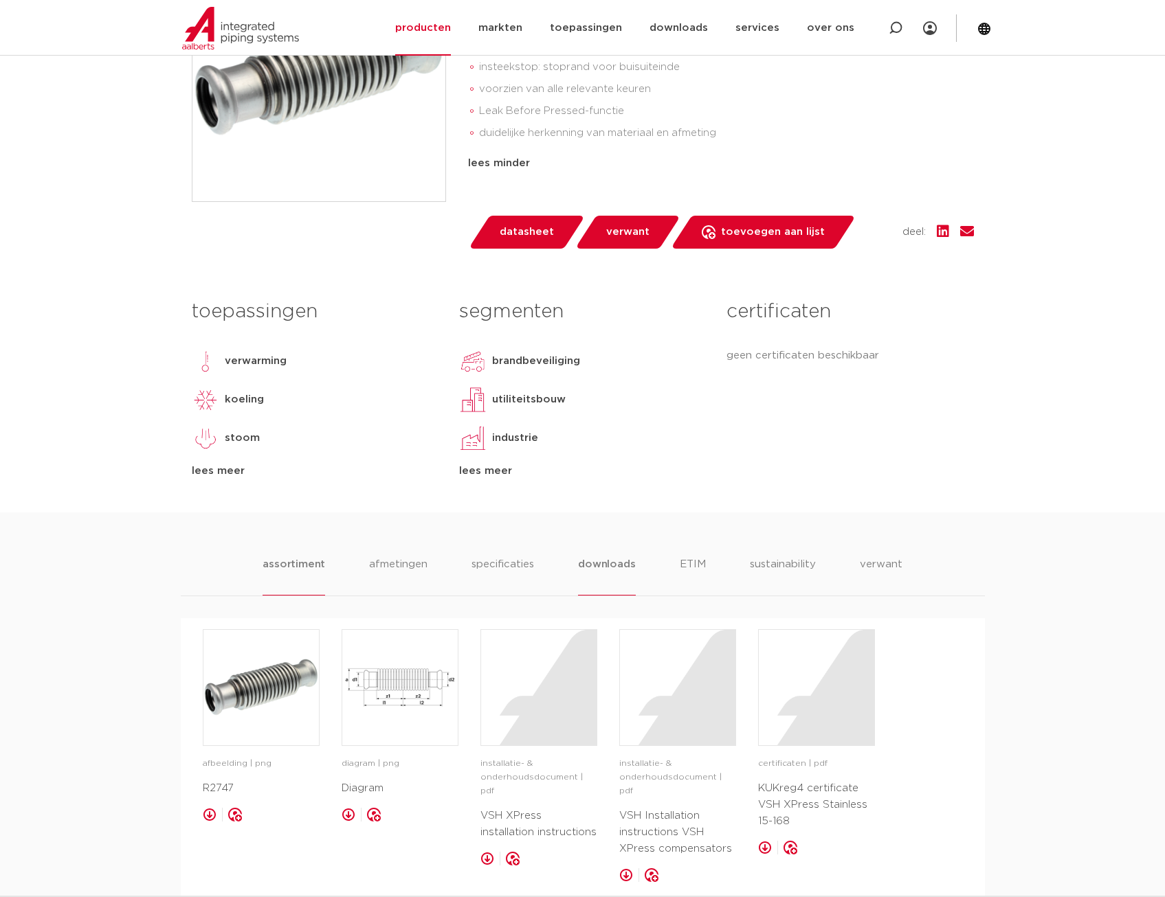
click at [285, 570] on li "assortiment" at bounding box center [294, 576] width 63 height 39
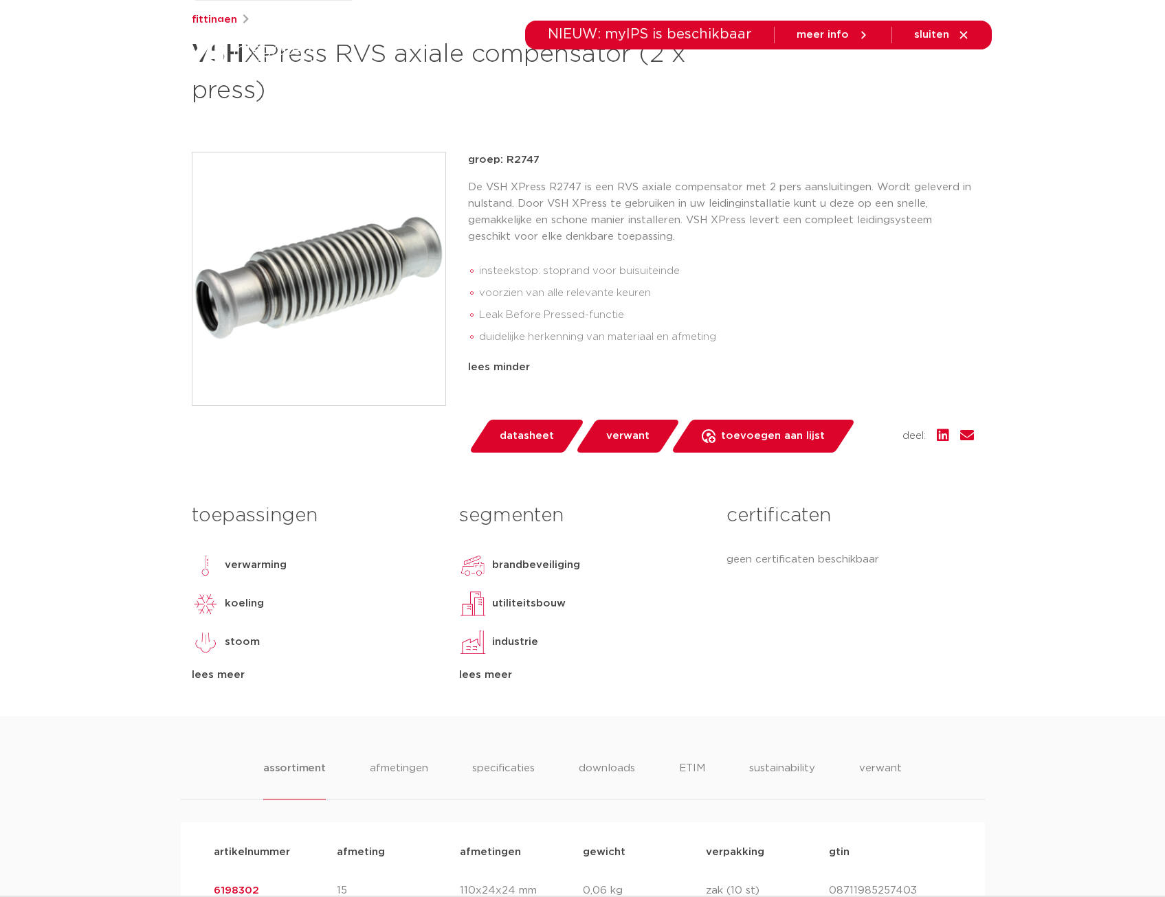
scroll to position [0, 0]
